Goal: Download file/media

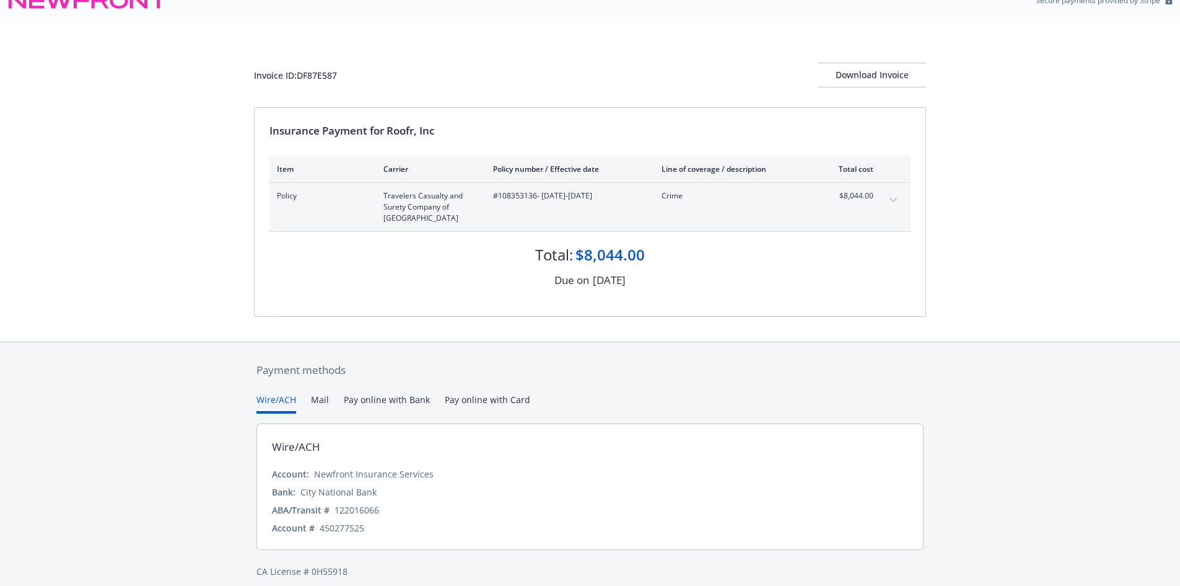
scroll to position [33, 0]
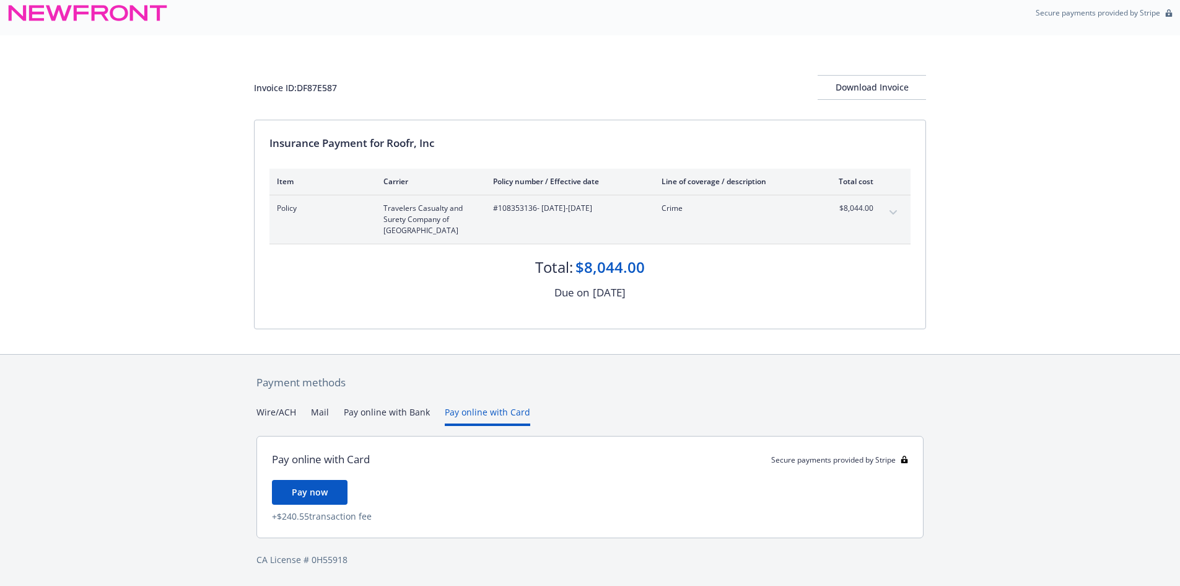
click at [476, 395] on div "Payment methods Wire/ACH Mail Pay online with Bank Pay online with Card Pay onl…" at bounding box center [590, 470] width 672 height 232
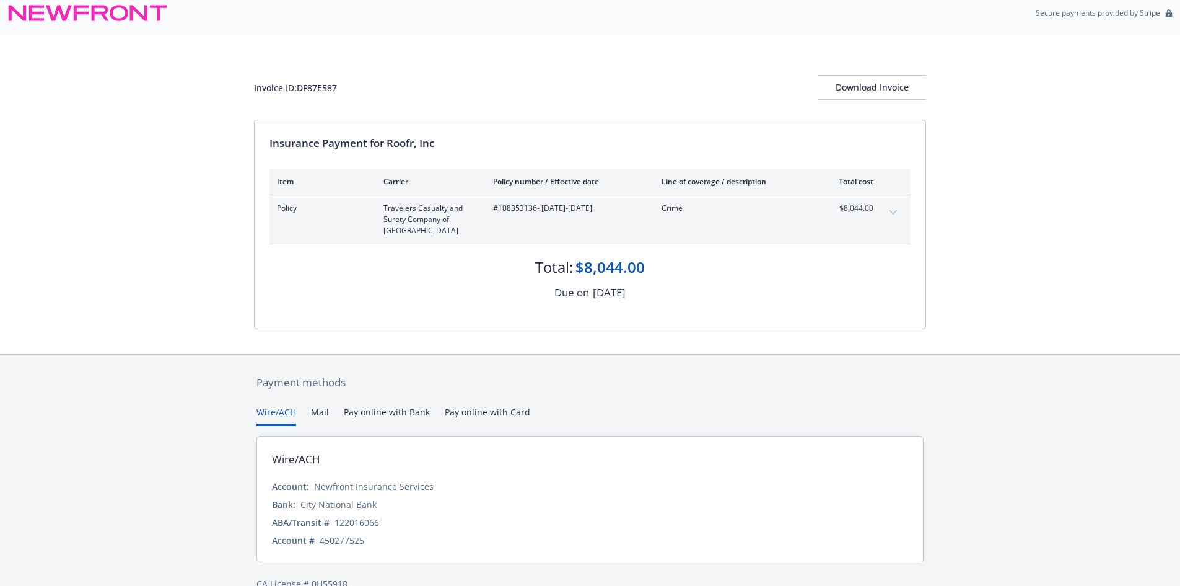
click at [275, 409] on button "Wire/ACH" at bounding box center [277, 415] width 40 height 20
click at [845, 88] on div "Download Invoice" at bounding box center [872, 88] width 108 height 24
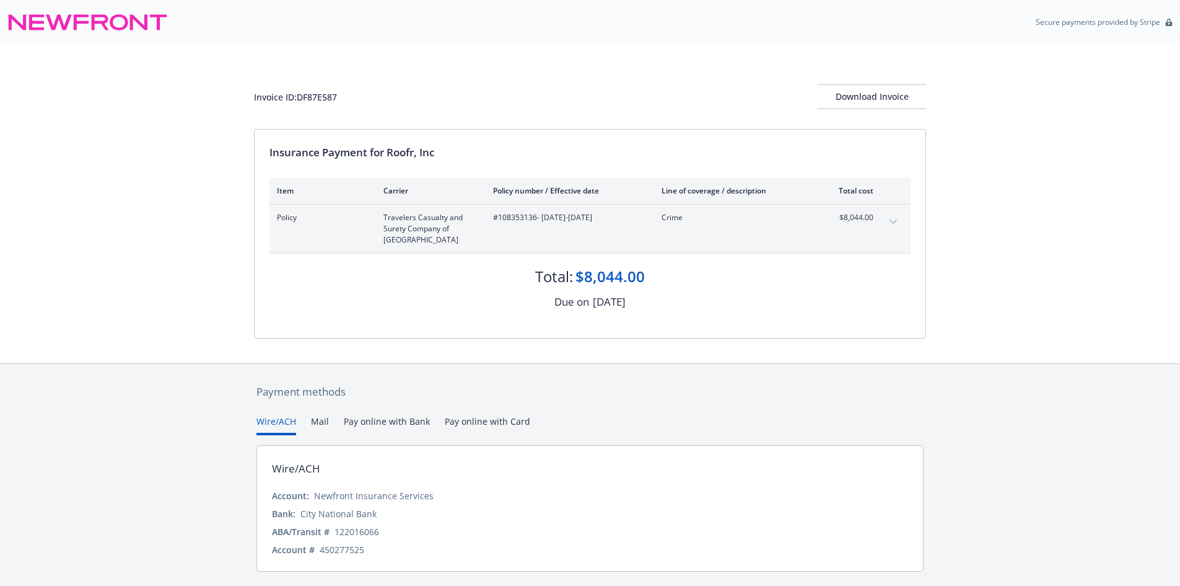
click at [227, 497] on div "Payment methods Wire/ACH Mail Pay online with Bank Pay online with Card Wire/AC…" at bounding box center [590, 491] width 1180 height 257
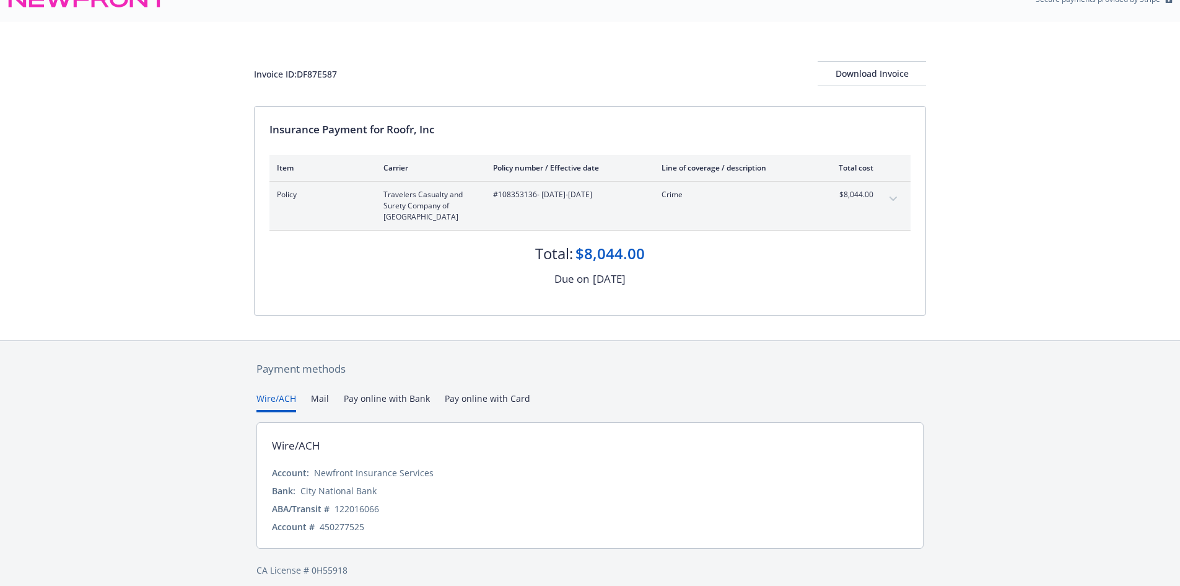
scroll to position [33, 0]
